Goal: Check status

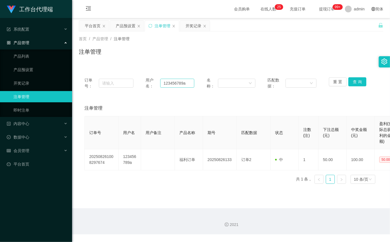
click at [190, 83] on input "123456789a" at bounding box center [177, 83] width 34 height 9
click at [190, 82] on input "123456789a" at bounding box center [177, 83] width 34 height 9
type input "wengwai"
click at [362, 85] on button "查 询" at bounding box center [357, 81] width 18 height 9
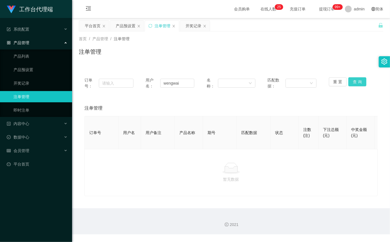
click at [360, 84] on button "查 询" at bounding box center [357, 81] width 18 height 9
click at [361, 82] on button "查 询" at bounding box center [357, 81] width 18 height 9
click at [358, 82] on button "查 询" at bounding box center [357, 81] width 18 height 9
click at [358, 82] on div "重 置 查 询" at bounding box center [353, 83] width 49 height 12
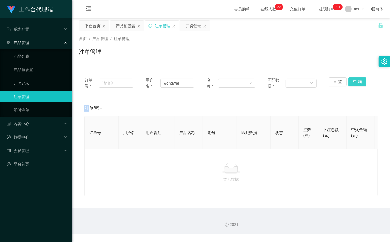
click at [358, 82] on button "查 询" at bounding box center [357, 81] width 18 height 9
click at [331, 81] on button "重 置" at bounding box center [338, 81] width 18 height 9
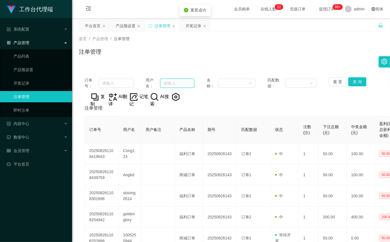
click at [177, 84] on input "text" at bounding box center [177, 83] width 34 height 9
paste input "wengwai"
type input "wengwai"
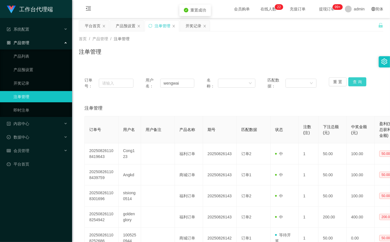
click at [358, 82] on button "查 询" at bounding box center [357, 81] width 18 height 9
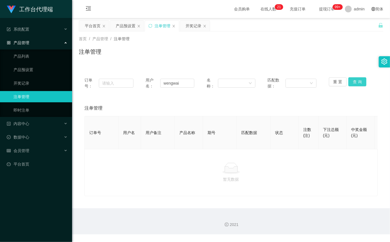
click at [358, 80] on button "查 询" at bounding box center [357, 81] width 18 height 9
click at [358, 80] on div "重 置 查 询" at bounding box center [353, 83] width 49 height 12
click at [358, 80] on button "查 询" at bounding box center [357, 81] width 18 height 9
click at [358, 80] on div "重 置 查 询" at bounding box center [353, 83] width 49 height 12
click at [358, 80] on button "查 询" at bounding box center [357, 81] width 18 height 9
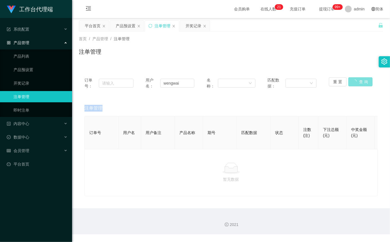
click at [358, 80] on div "重 置 查 询" at bounding box center [353, 83] width 49 height 12
click at [361, 82] on button "查 询" at bounding box center [357, 81] width 18 height 9
drag, startPoint x: 361, startPoint y: 82, endPoint x: 289, endPoint y: 45, distance: 80.4
click at [361, 82] on div "重 置 查 询" at bounding box center [353, 83] width 49 height 12
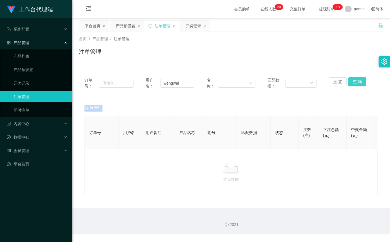
click at [351, 83] on button "查 询" at bounding box center [357, 81] width 18 height 9
click at [354, 78] on button "查 询" at bounding box center [357, 81] width 18 height 9
drag, startPoint x: 354, startPoint y: 78, endPoint x: 308, endPoint y: 70, distance: 46.5
click at [354, 79] on div "重 置 查 询" at bounding box center [353, 83] width 49 height 12
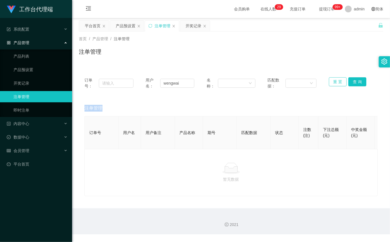
click at [339, 82] on button "重 置" at bounding box center [338, 81] width 18 height 9
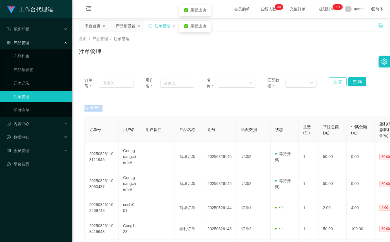
click at [339, 82] on button "重 置" at bounding box center [338, 81] width 18 height 9
click at [171, 82] on input "text" at bounding box center [177, 83] width 34 height 9
paste input "wengwai"
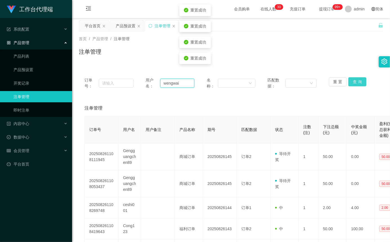
type input "wengwai"
click at [362, 83] on button "查 询" at bounding box center [357, 81] width 18 height 9
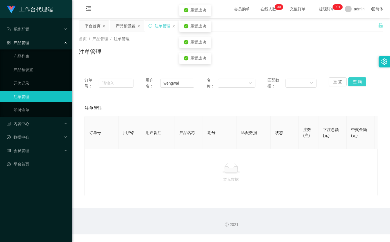
click at [358, 83] on button "查 询" at bounding box center [357, 81] width 18 height 9
click at [358, 83] on div "重 置 查 询" at bounding box center [353, 83] width 49 height 12
drag, startPoint x: 354, startPoint y: 83, endPoint x: 288, endPoint y: 33, distance: 82.3
click at [353, 83] on button "查 询" at bounding box center [357, 81] width 18 height 9
click at [351, 82] on button "查 询" at bounding box center [357, 81] width 18 height 9
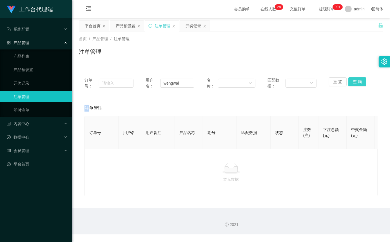
click at [351, 82] on div "重 置 查 询" at bounding box center [353, 83] width 49 height 12
click at [351, 82] on button "查 询" at bounding box center [357, 81] width 18 height 9
click at [351, 82] on div "重 置 查 询" at bounding box center [353, 83] width 49 height 12
click at [351, 82] on button "查 询" at bounding box center [357, 81] width 18 height 9
drag, startPoint x: 368, startPoint y: 79, endPoint x: 348, endPoint y: 80, distance: 20.0
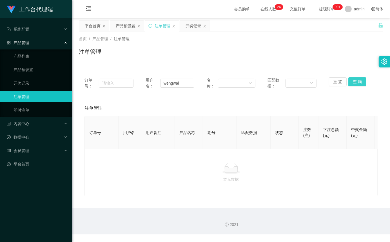
click at [365, 79] on div "重 置 查 询" at bounding box center [353, 83] width 49 height 12
click at [348, 80] on button "查 询" at bounding box center [357, 81] width 18 height 9
click at [354, 80] on button "查 询" at bounding box center [357, 81] width 18 height 9
click at [354, 80] on div "重 置 查 询" at bounding box center [353, 83] width 49 height 12
click at [354, 80] on button "查 询" at bounding box center [357, 81] width 18 height 9
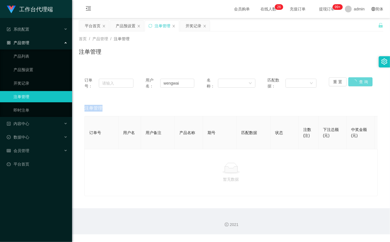
click at [354, 80] on div "重 置 查 询" at bounding box center [353, 83] width 49 height 12
click at [350, 83] on button "查 询" at bounding box center [357, 81] width 18 height 9
click at [350, 83] on div "重 置 查 询" at bounding box center [353, 83] width 49 height 12
click at [358, 82] on button "查 询" at bounding box center [357, 81] width 18 height 9
